Goal: Find specific page/section: Find specific page/section

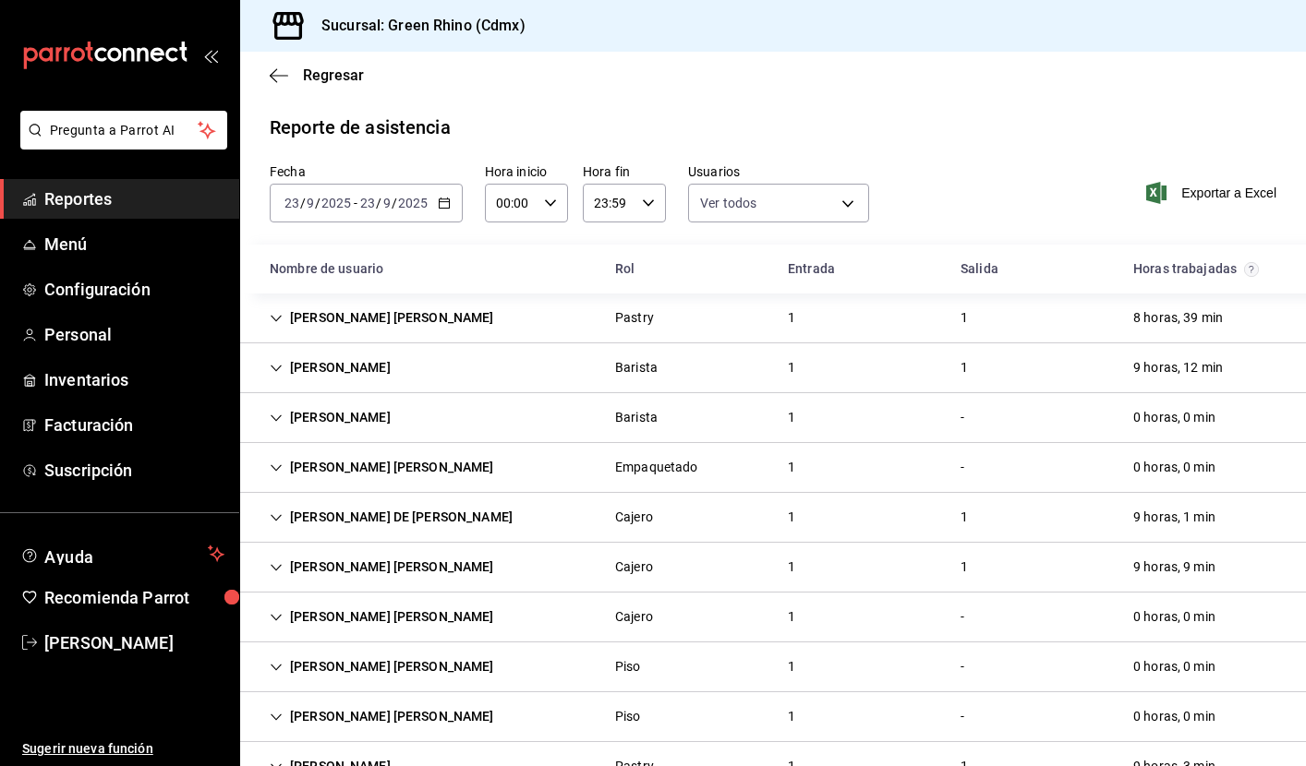
click at [107, 199] on span "Reportes" at bounding box center [134, 199] width 180 height 25
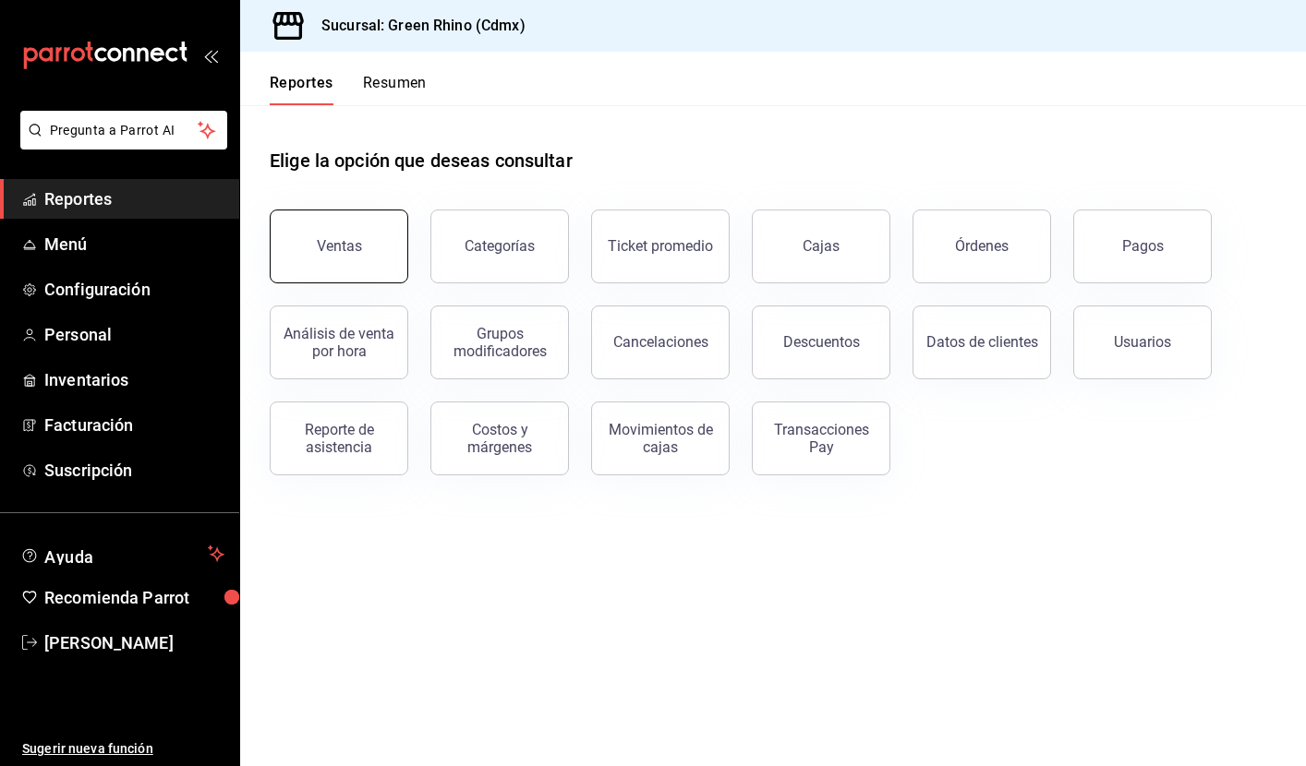
click at [333, 233] on button "Ventas" at bounding box center [339, 247] width 139 height 74
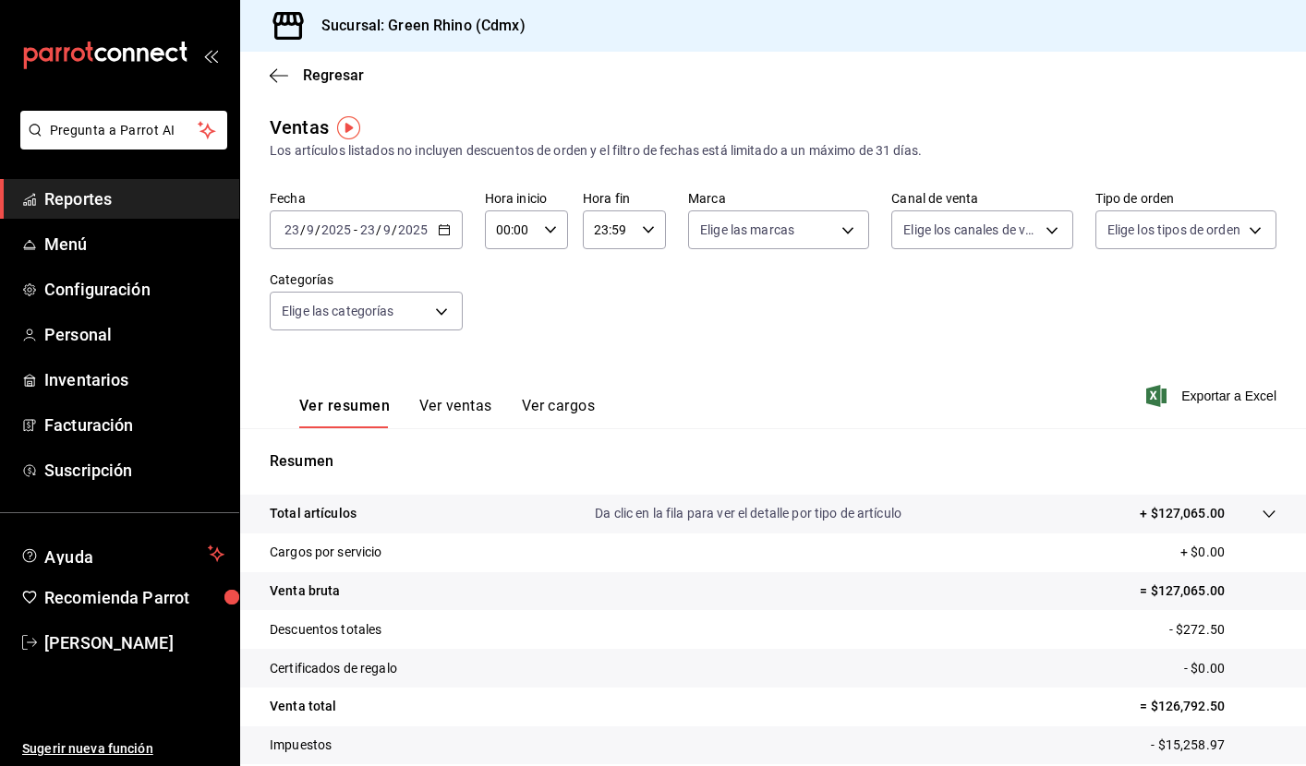
click at [82, 190] on span "Reportes" at bounding box center [134, 199] width 180 height 25
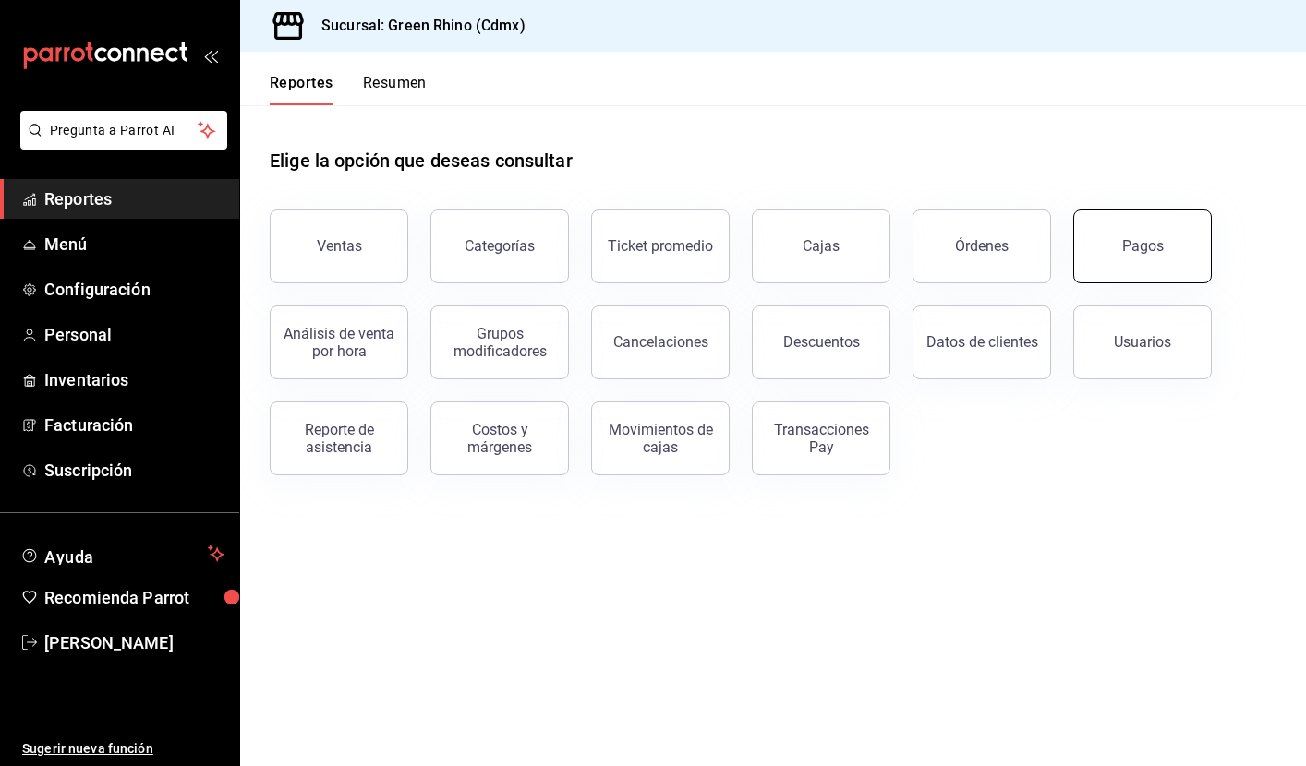
click at [1165, 235] on button "Pagos" at bounding box center [1142, 247] width 139 height 74
